Goal: Use online tool/utility: Use online tool/utility

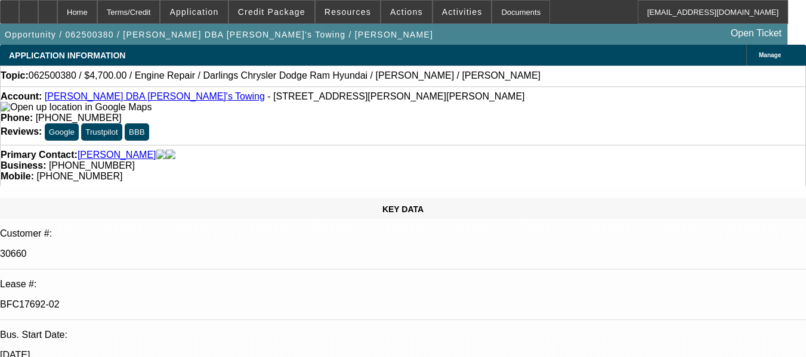
select select "0"
select select "2"
select select "0"
select select "6"
select select "0"
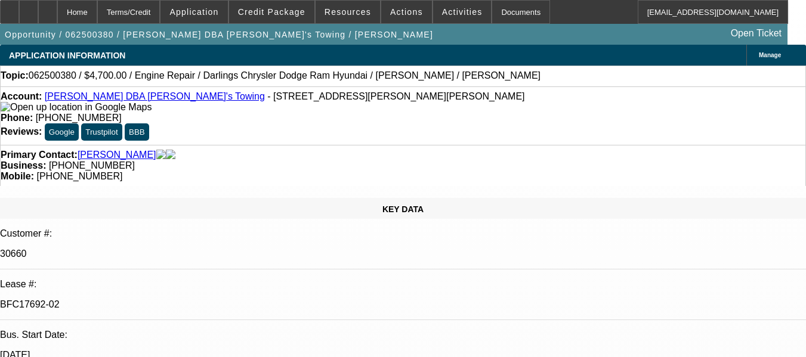
select select "2"
select select "0"
select select "6"
select select "0"
select select "2"
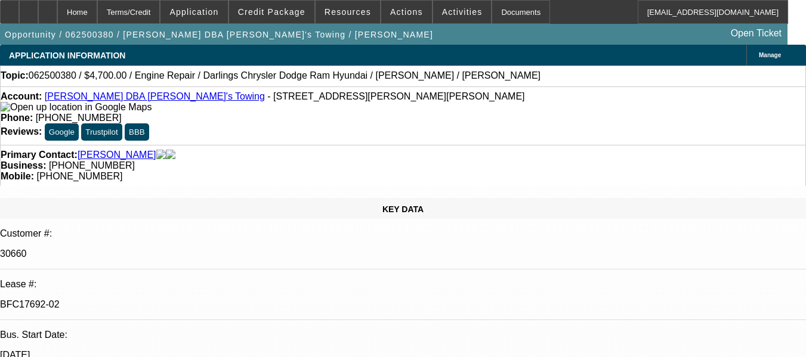
select select "0"
select select "6"
select select "0"
select select "2"
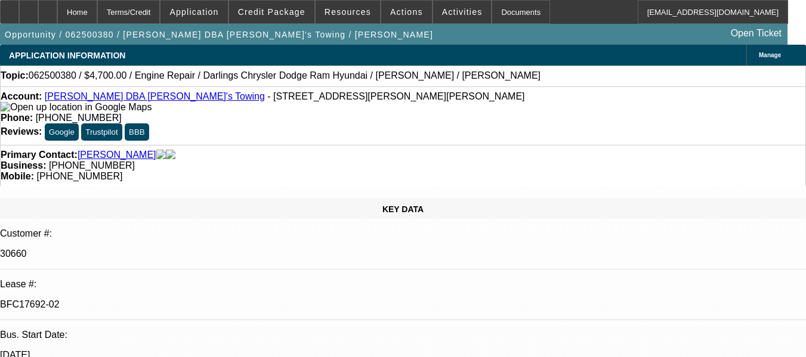
select select "0"
select select "6"
